Goal: Browse casually

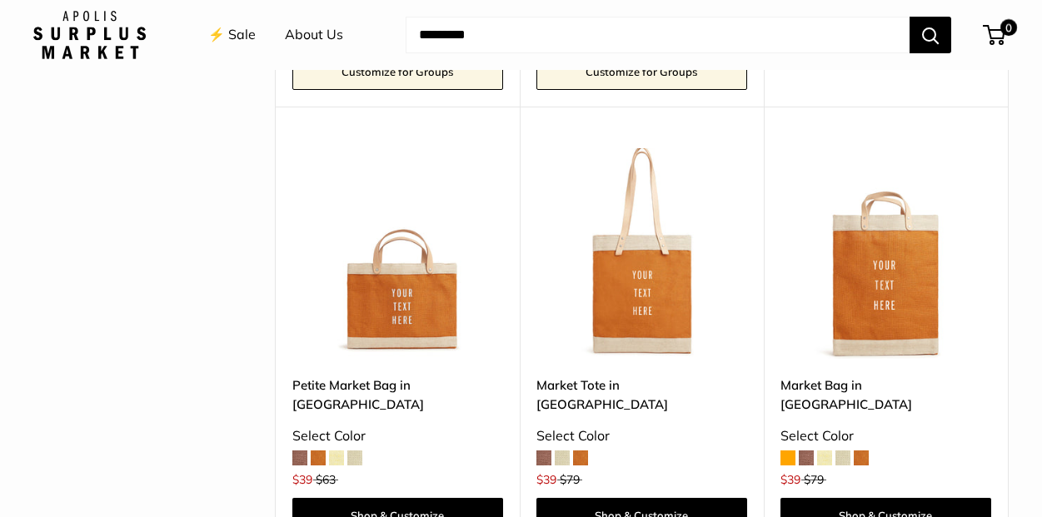
scroll to position [2087, 0]
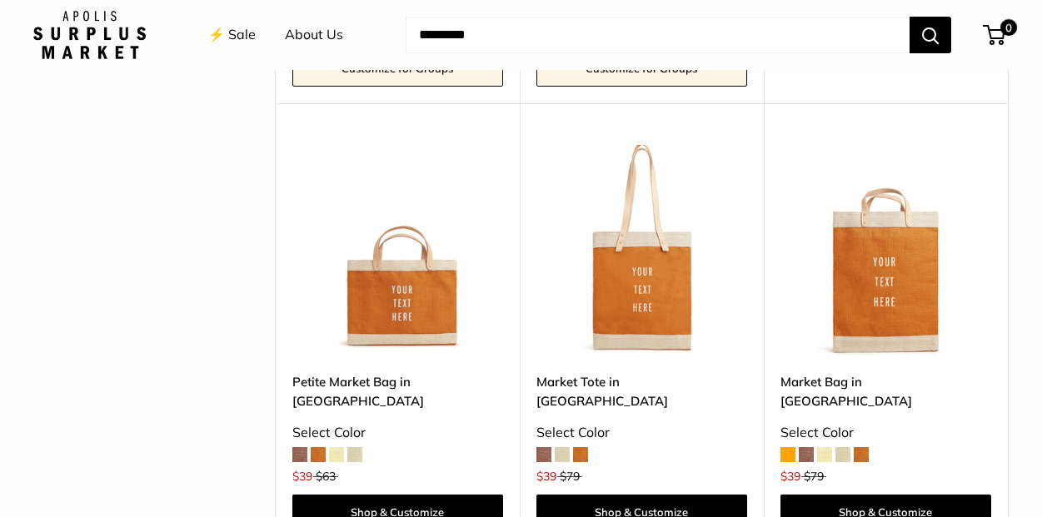
click at [824, 447] on span at bounding box center [824, 454] width 15 height 15
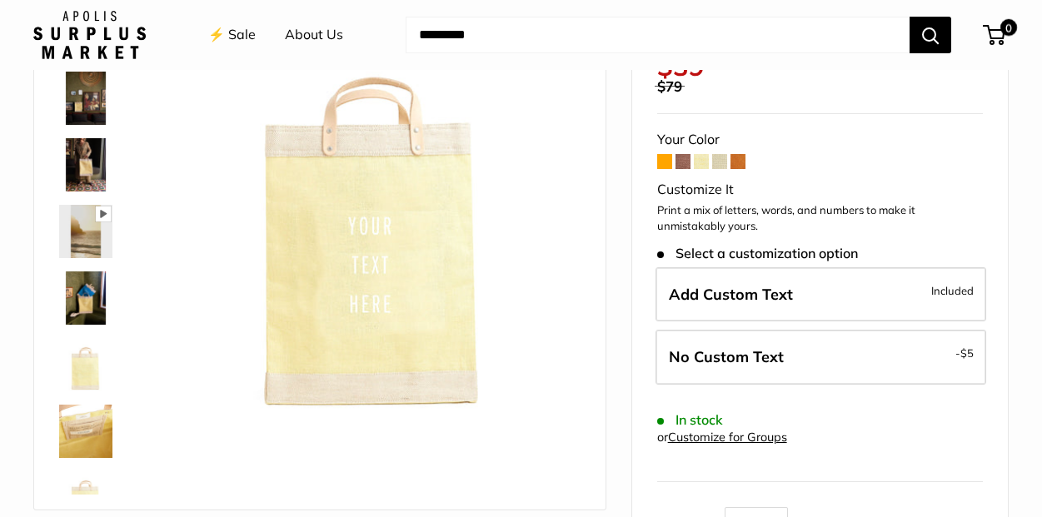
scroll to position [158, 0]
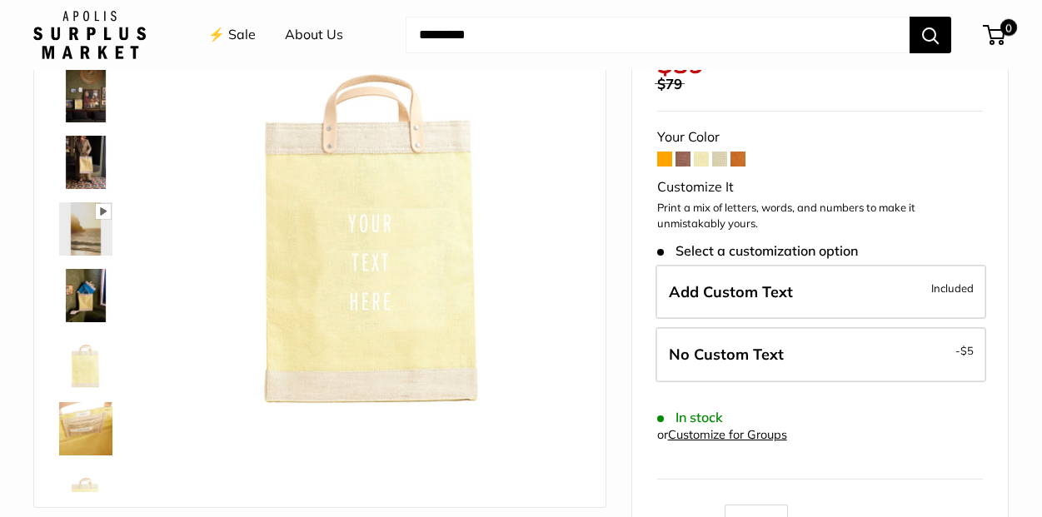
click at [721, 152] on span at bounding box center [719, 159] width 15 height 15
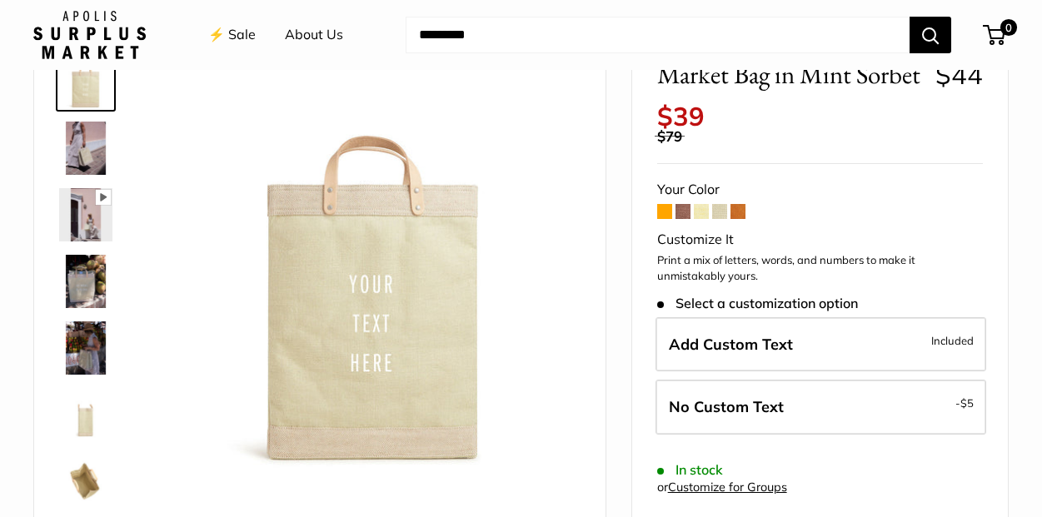
click at [681, 204] on span at bounding box center [682, 211] width 15 height 15
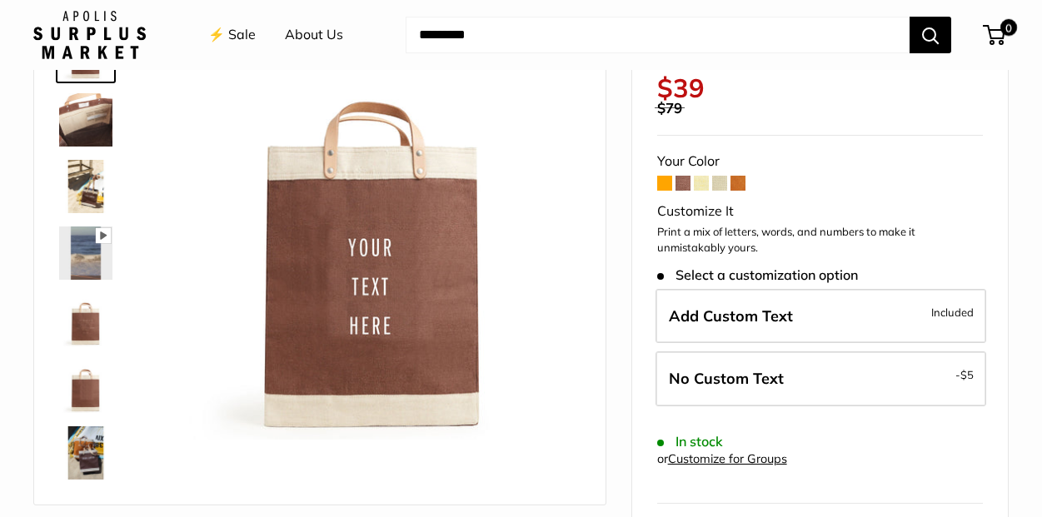
scroll to position [140, 0]
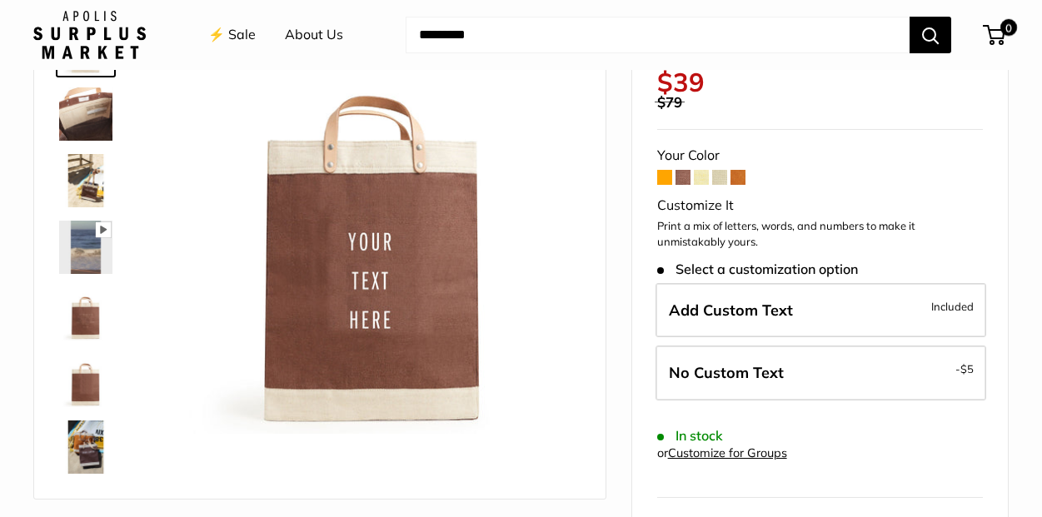
click at [664, 170] on span at bounding box center [664, 177] width 15 height 15
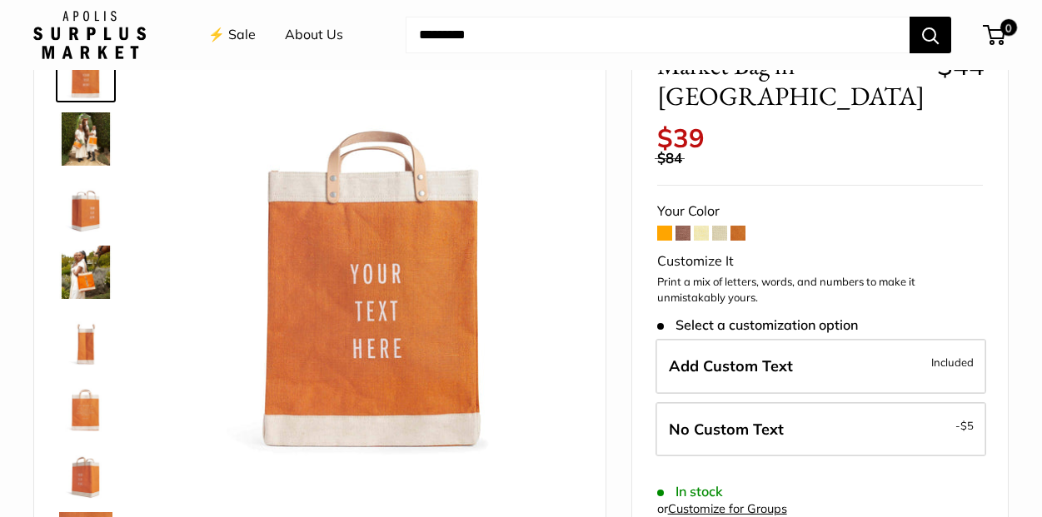
scroll to position [130, 0]
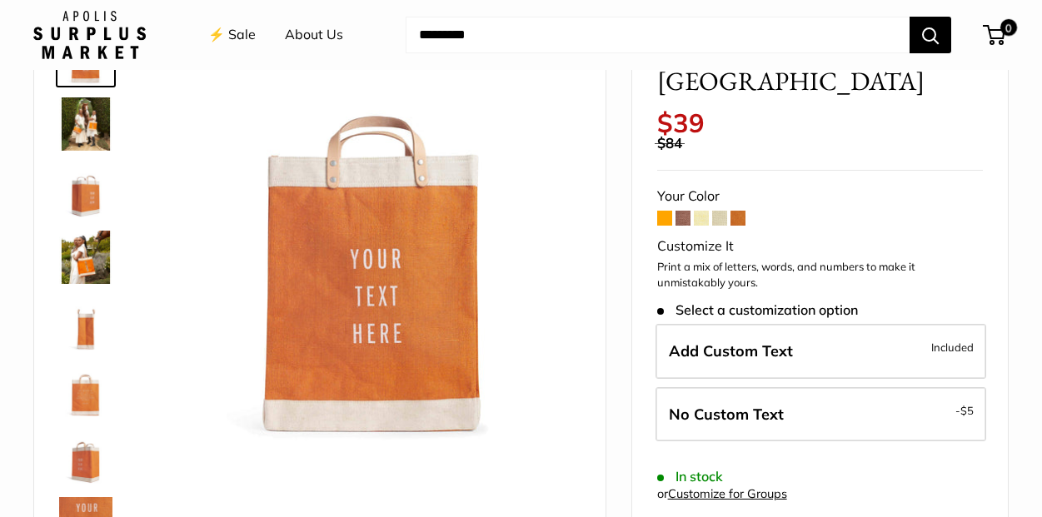
click at [739, 211] on span at bounding box center [737, 218] width 15 height 15
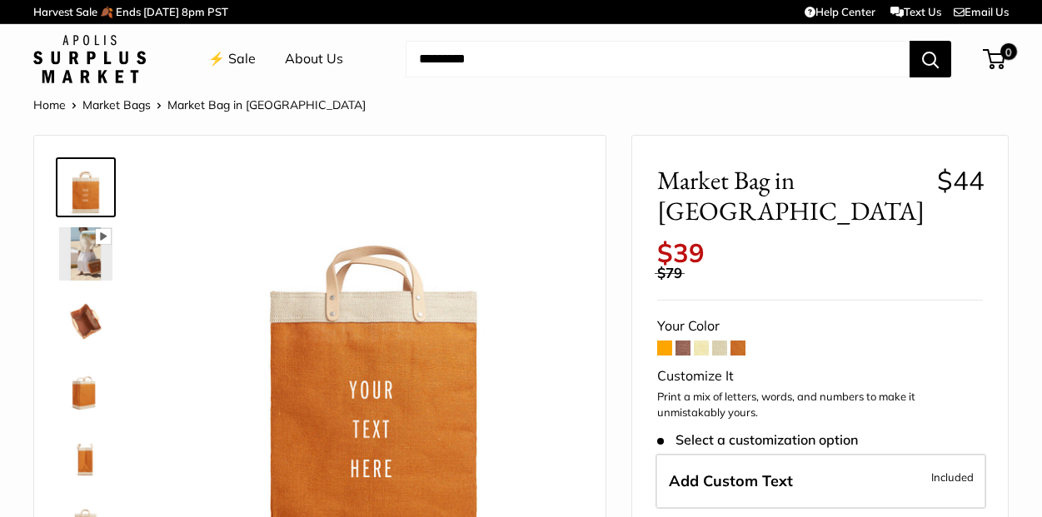
click at [719, 341] on span at bounding box center [719, 348] width 15 height 15
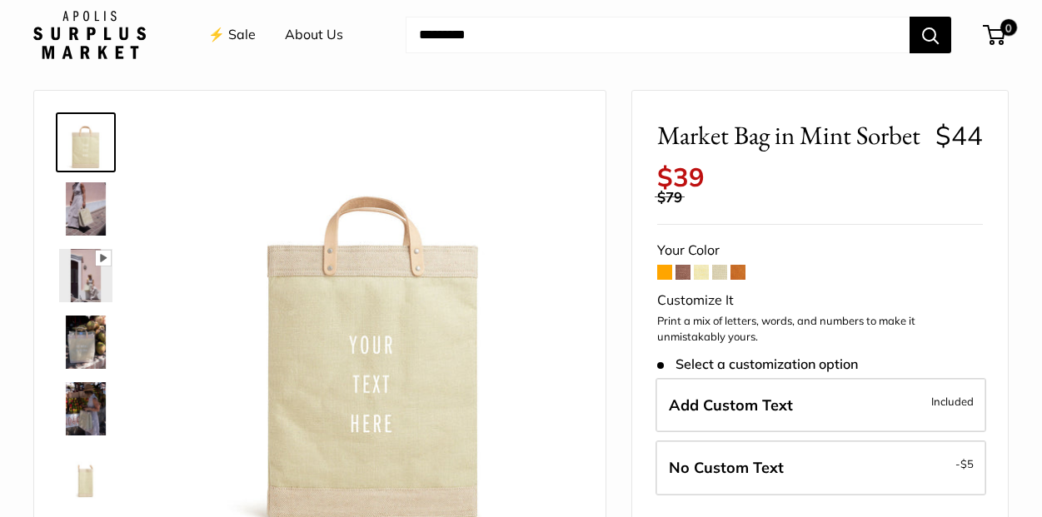
scroll to position [45, 0]
click at [701, 265] on span at bounding box center [701, 272] width 15 height 15
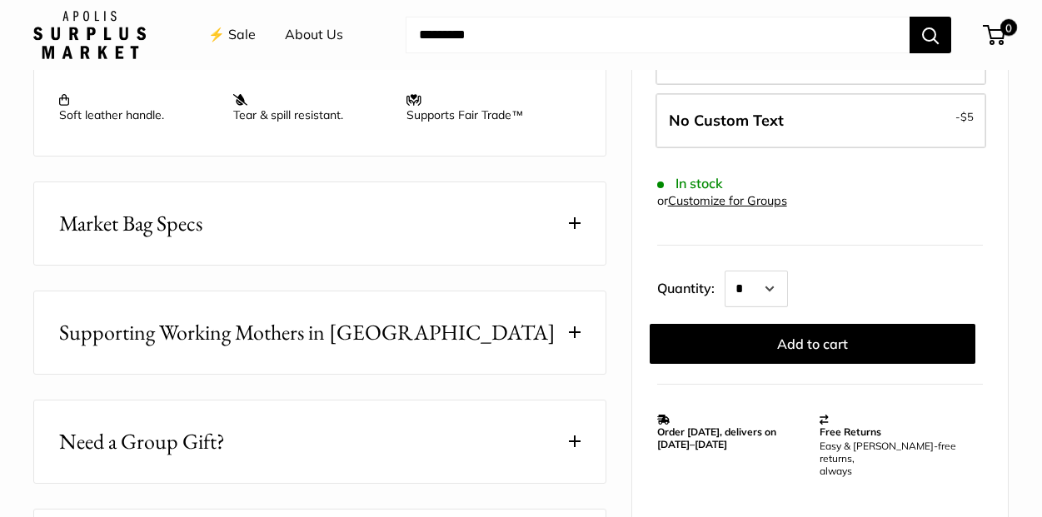
scroll to position [811, 0]
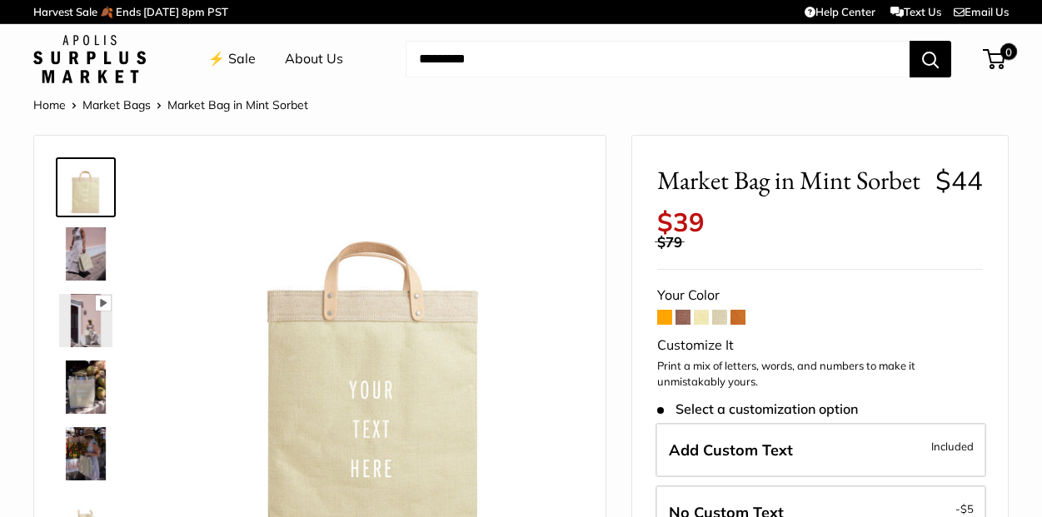
click at [92, 56] on img at bounding box center [89, 59] width 112 height 48
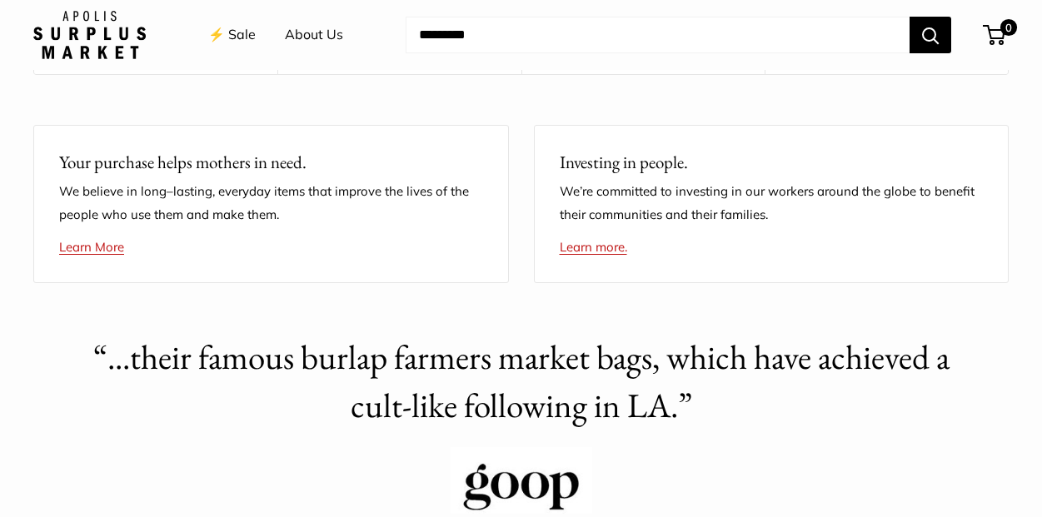
scroll to position [4232, 0]
